Goal: Information Seeking & Learning: Get advice/opinions

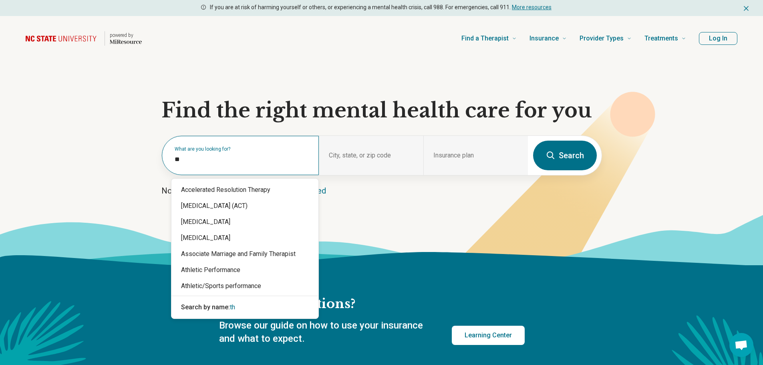
type input "*"
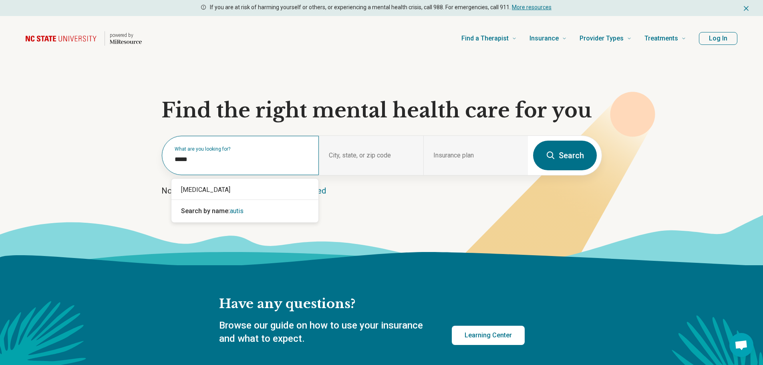
type input "******"
click at [213, 190] on div "[MEDICAL_DATA]" at bounding box center [244, 190] width 147 height 16
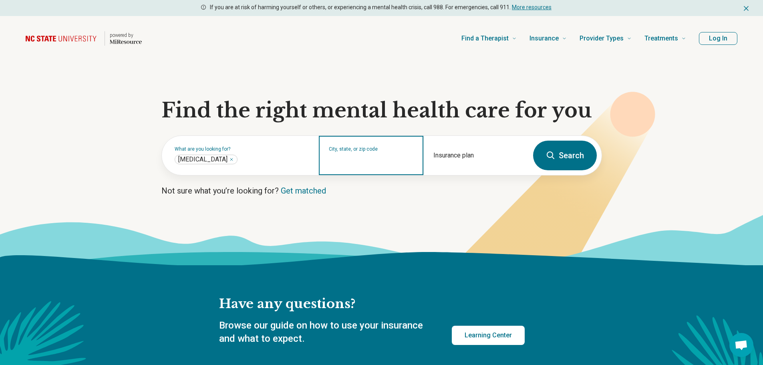
click at [360, 159] on input "City, state, or zip code" at bounding box center [371, 161] width 85 height 10
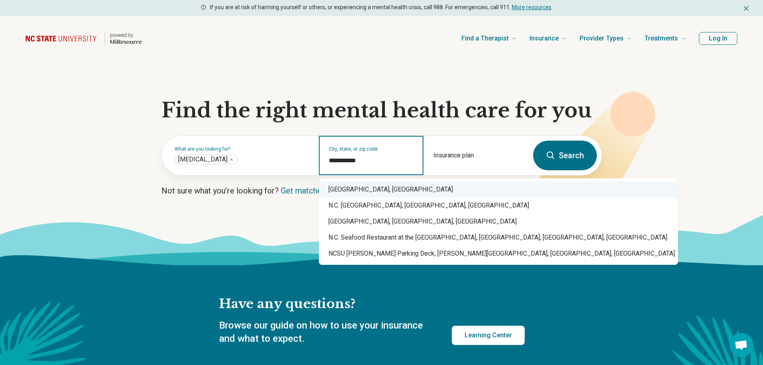
click at [366, 185] on div "Raleigh, NC" at bounding box center [498, 189] width 359 height 16
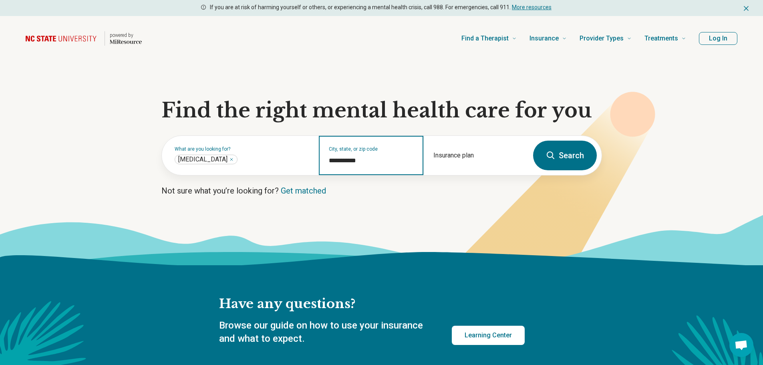
type input "**********"
click at [560, 158] on button "Search" at bounding box center [565, 156] width 64 height 30
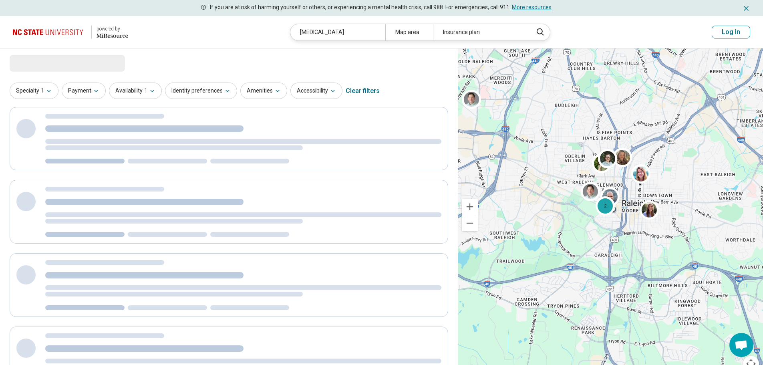
drag, startPoint x: 589, startPoint y: 211, endPoint x: 670, endPoint y: 141, distance: 107.0
click at [670, 141] on div "2" at bounding box center [610, 214] width 305 height 333
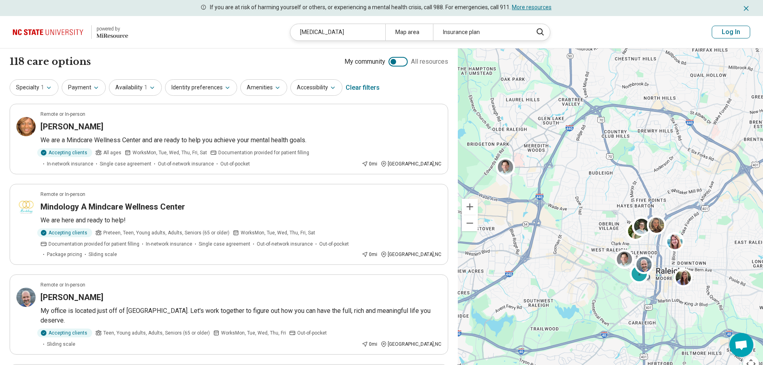
drag, startPoint x: 555, startPoint y: 171, endPoint x: 589, endPoint y: 238, distance: 74.7
click at [589, 238] on div "2" at bounding box center [610, 214] width 305 height 333
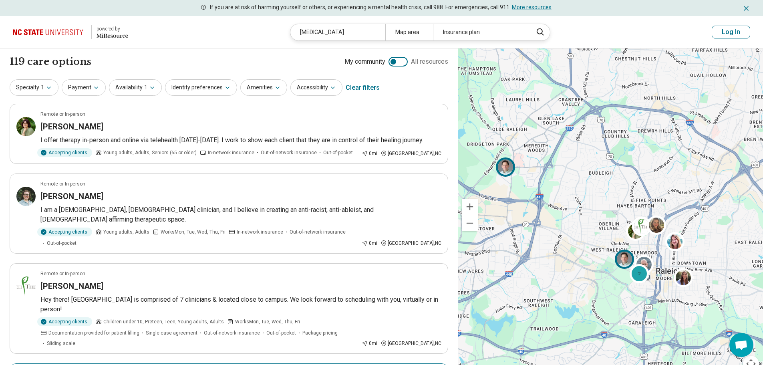
click at [502, 167] on img at bounding box center [505, 166] width 19 height 19
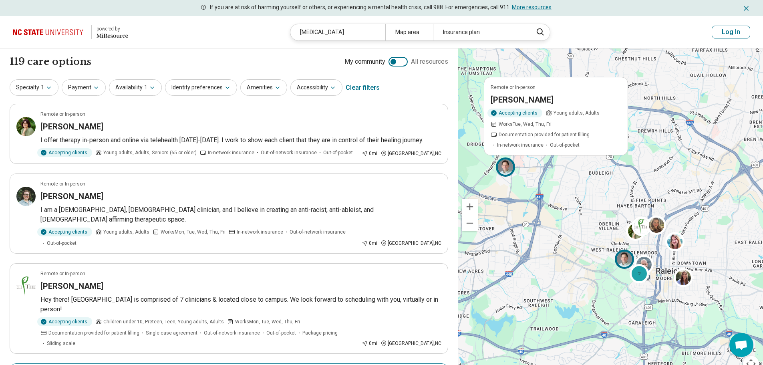
click at [570, 130] on div "Accepting clients Young adults, Adults Works Tue, Wed, Thu, Fri Documentation p…" at bounding box center [555, 128] width 131 height 40
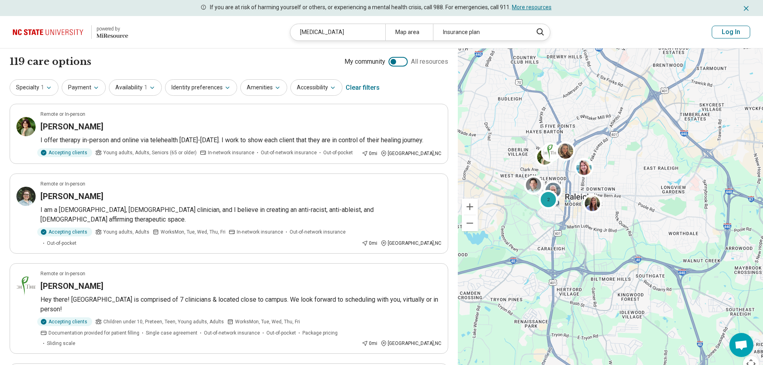
drag, startPoint x: 604, startPoint y: 215, endPoint x: 509, endPoint y: 133, distance: 124.9
click at [509, 134] on div "2" at bounding box center [610, 214] width 305 height 333
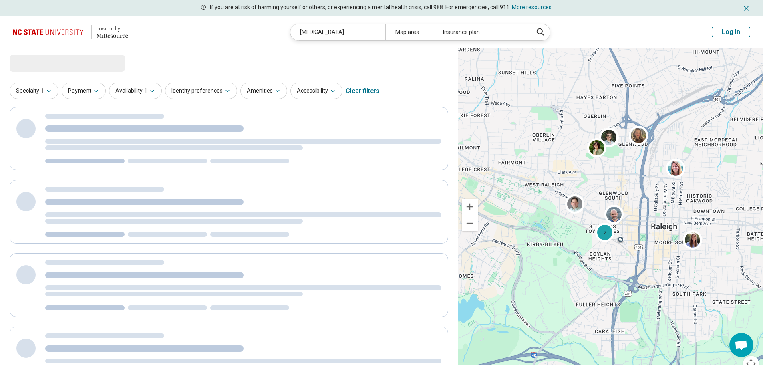
drag, startPoint x: 581, startPoint y: 146, endPoint x: 740, endPoint y: 144, distance: 158.6
click at [740, 144] on div "2" at bounding box center [610, 214] width 305 height 333
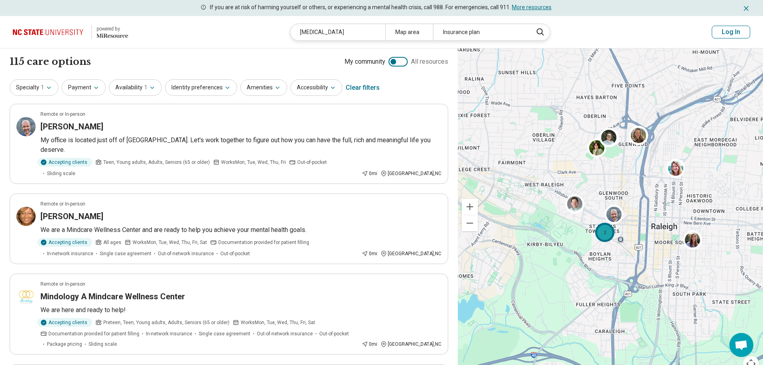
click at [606, 237] on div "2" at bounding box center [604, 232] width 19 height 19
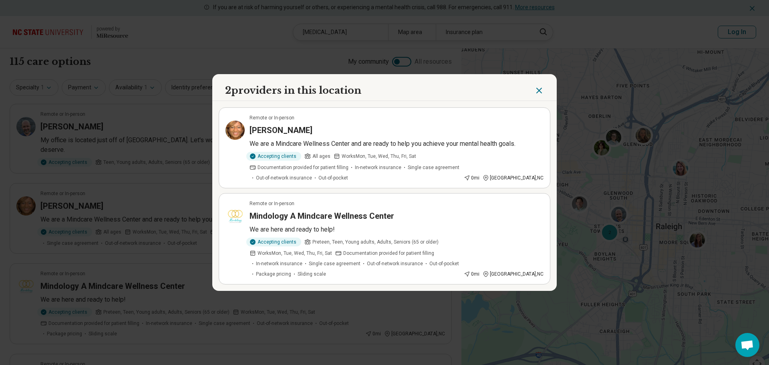
click at [345, 218] on h3 "Mindology A Mindcare Wellness Center" at bounding box center [321, 215] width 145 height 11
click at [539, 95] on icon "Close" at bounding box center [539, 91] width 10 height 10
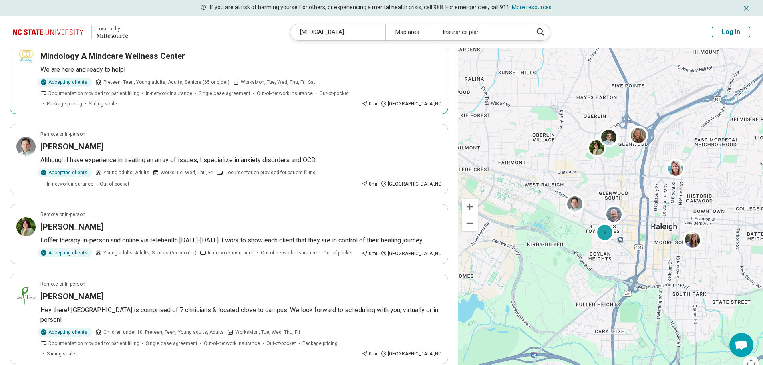
scroll to position [280, 0]
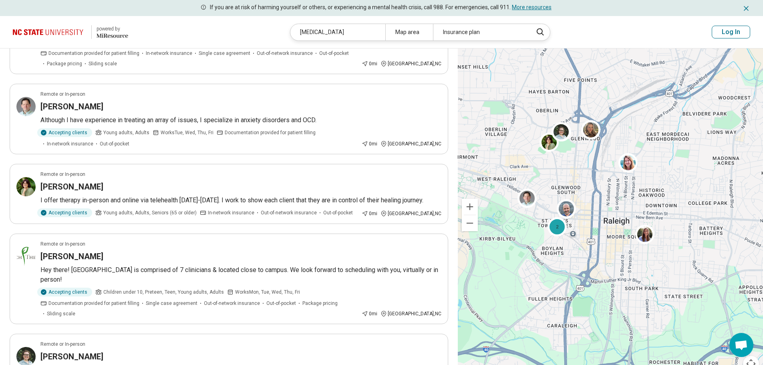
drag, startPoint x: 629, startPoint y: 171, endPoint x: 582, endPoint y: 165, distance: 47.6
click at [582, 165] on div "2" at bounding box center [610, 214] width 305 height 333
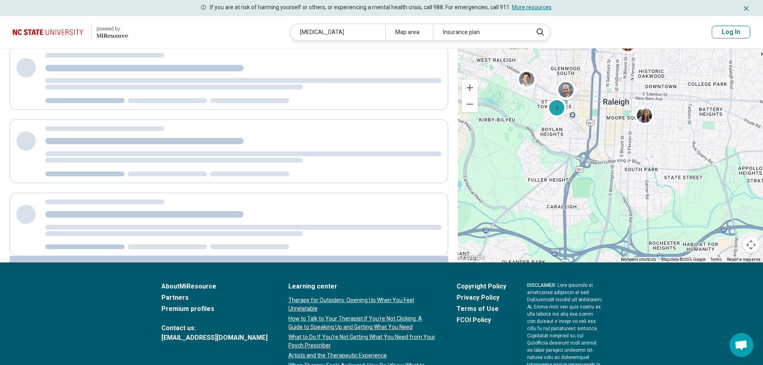
scroll to position [0, 0]
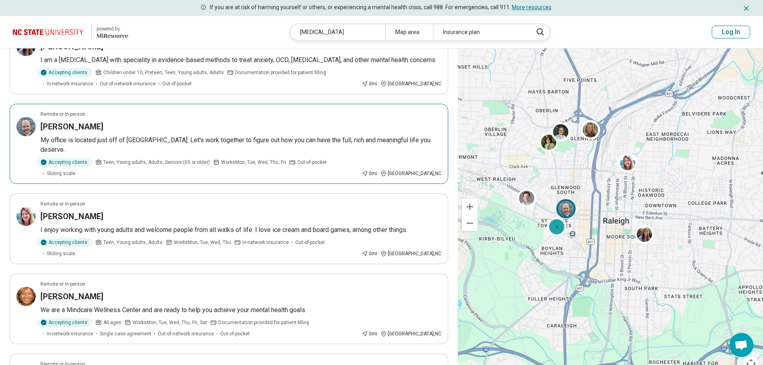
scroll to position [120, 0]
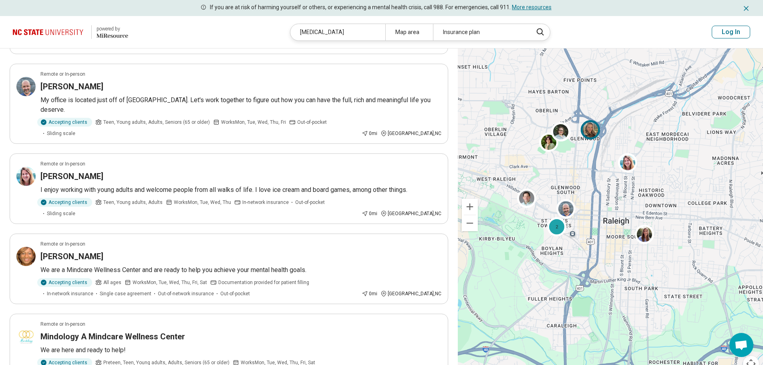
click at [591, 135] on img at bounding box center [590, 129] width 19 height 19
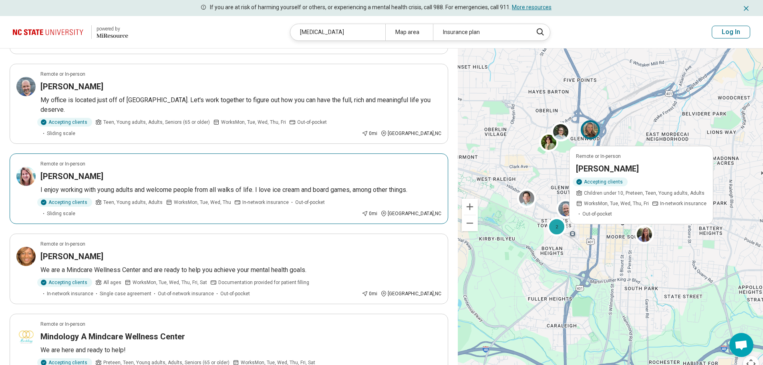
click at [72, 171] on h3 "Jenna Desrosiers" at bounding box center [71, 176] width 63 height 11
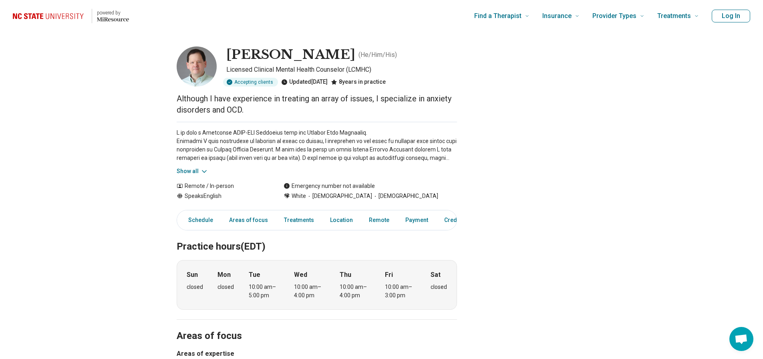
click at [193, 168] on button "Show all" at bounding box center [193, 171] width 32 height 8
click at [197, 171] on button "Show all" at bounding box center [193, 171] width 32 height 8
click at [198, 170] on button "Show all" at bounding box center [193, 171] width 32 height 8
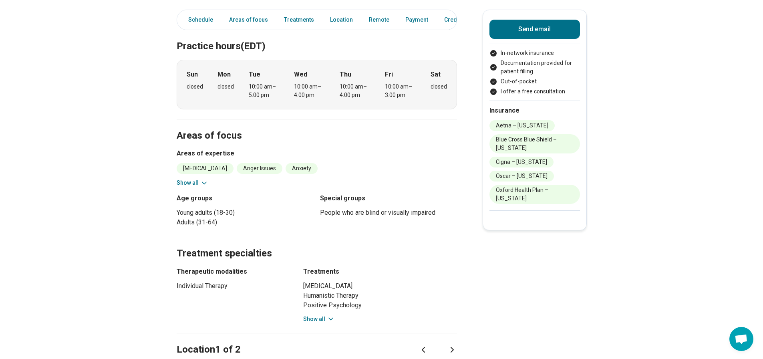
click at [358, 181] on div "[MEDICAL_DATA] Anger Issues Anxiety Burnout [MEDICAL_DATA] Loneliness/Isolation…" at bounding box center [317, 175] width 280 height 24
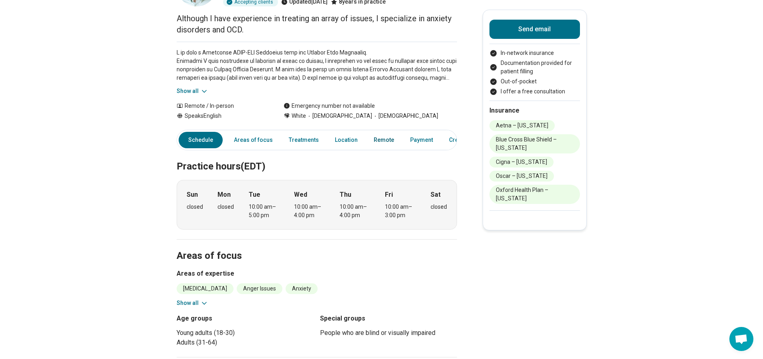
scroll to position [0, 0]
